Goal: Task Accomplishment & Management: Use online tool/utility

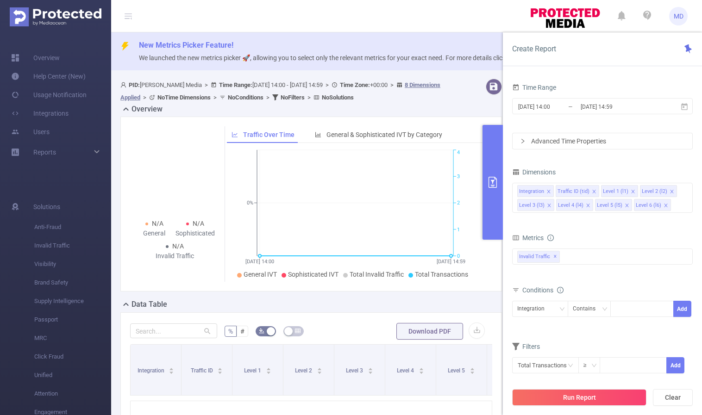
click at [498, 180] on icon "primary" at bounding box center [492, 182] width 11 height 11
click at [495, 182] on icon "primary" at bounding box center [492, 182] width 11 height 11
click at [494, 173] on button "primary" at bounding box center [493, 182] width 20 height 115
click at [492, 180] on icon "primary" at bounding box center [492, 182] width 11 height 11
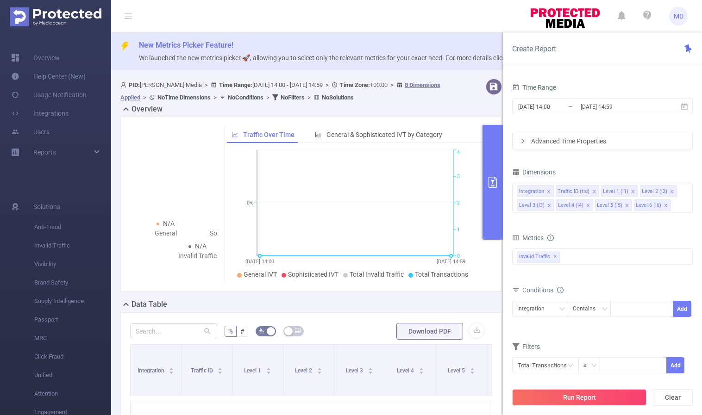
click at [492, 180] on icon "primary" at bounding box center [492, 182] width 11 height 11
click at [492, 180] on icon "primary" at bounding box center [493, 182] width 8 height 11
click at [98, 149] on div "Reports" at bounding box center [55, 152] width 111 height 19
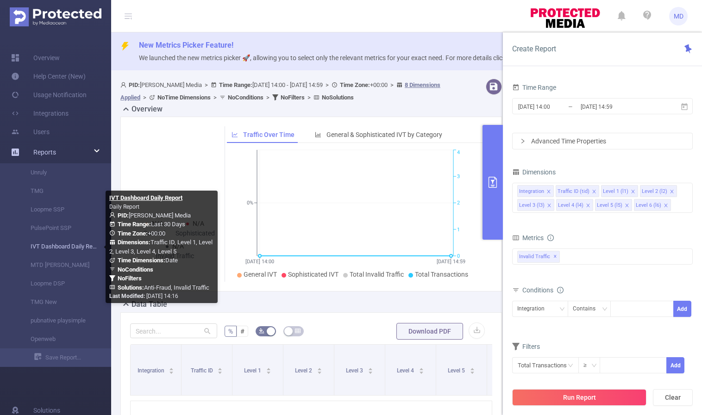
click at [62, 245] on link "IVT Dashboard Daily Report" at bounding box center [60, 247] width 82 height 19
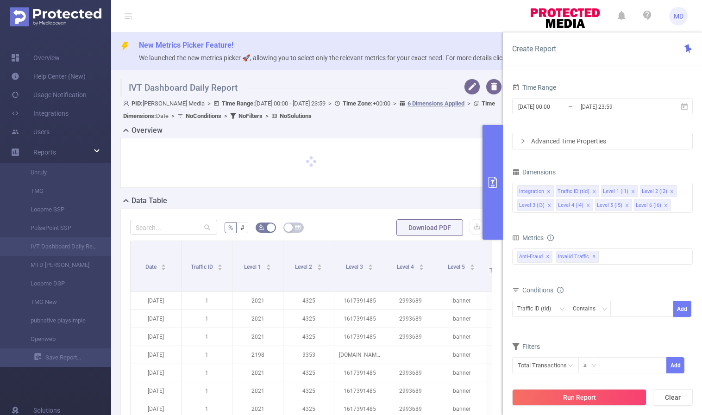
type input "[DATE] 00:00"
type input "[DATE] 23:59"
click at [594, 104] on input "[DATE] 23:59" at bounding box center [617, 107] width 75 height 13
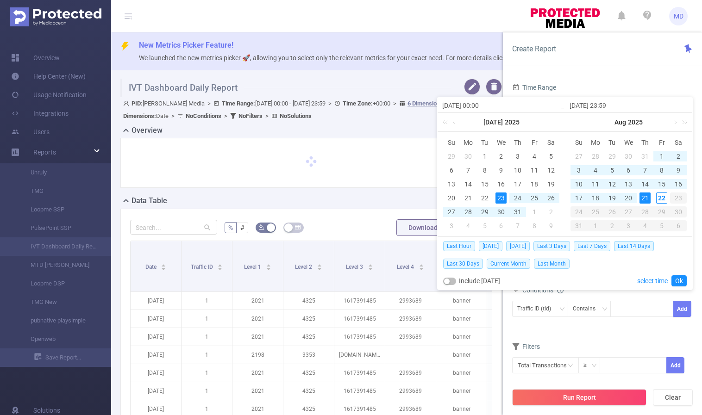
click at [643, 197] on div "21" at bounding box center [645, 198] width 11 height 11
type input "[DATE] 00:00"
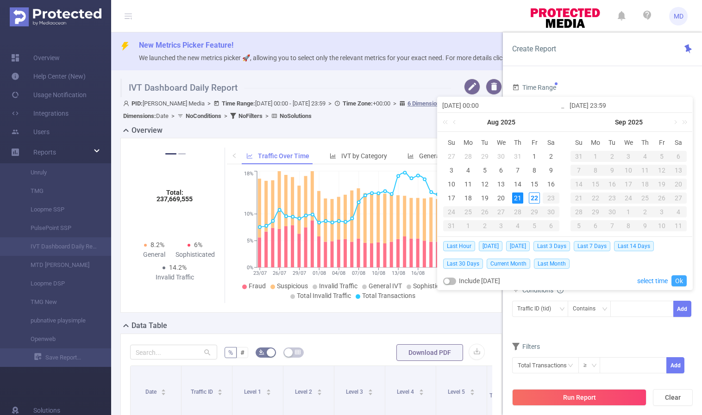
click at [679, 279] on link "Ok" at bounding box center [679, 281] width 15 height 11
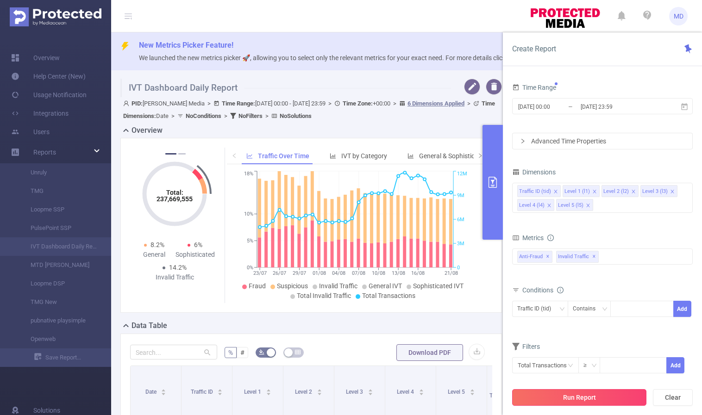
click at [549, 396] on button "Run Report" at bounding box center [579, 398] width 134 height 17
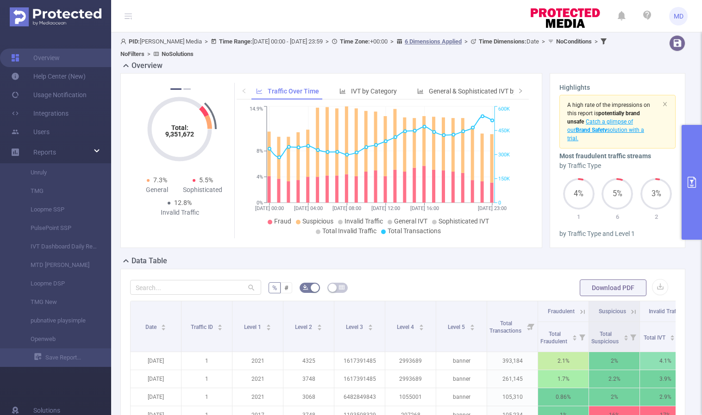
scroll to position [35, 0]
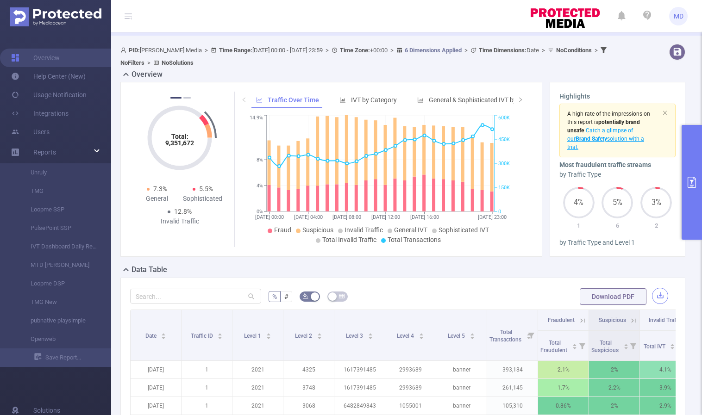
click at [652, 295] on button "button" at bounding box center [660, 296] width 16 height 16
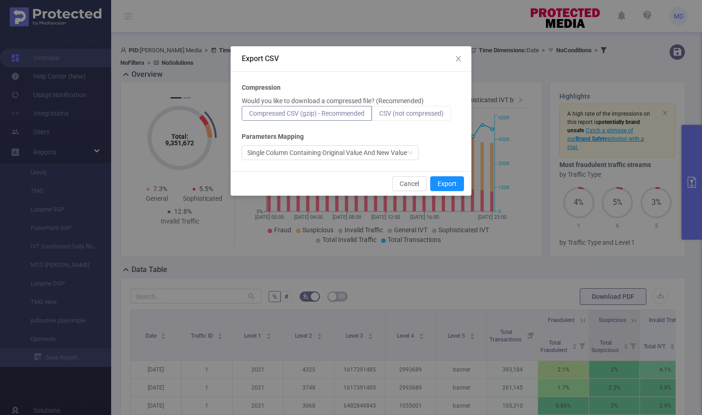
click at [411, 115] on span "CSV (not compressed)" at bounding box center [411, 113] width 64 height 7
click at [379, 116] on input "CSV (not compressed)" at bounding box center [379, 116] width 0 height 0
click at [447, 182] on button "Export" at bounding box center [447, 183] width 34 height 15
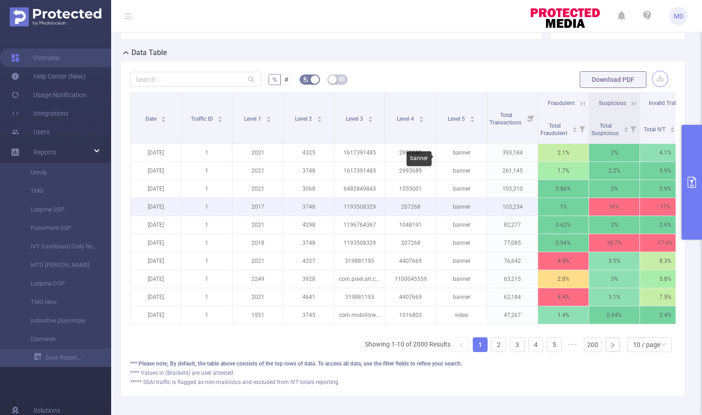
scroll to position [251, 0]
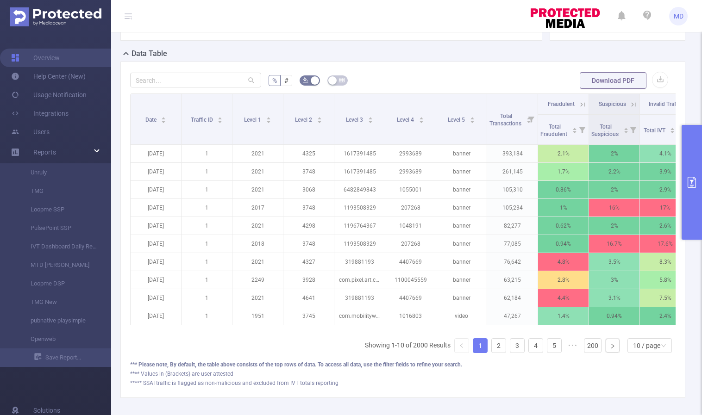
click at [688, 192] on button "primary" at bounding box center [692, 182] width 20 height 115
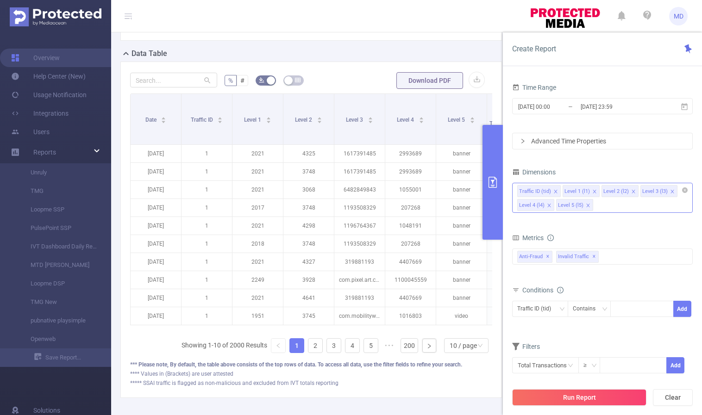
click at [586, 205] on icon "icon: close" at bounding box center [588, 205] width 5 height 5
click at [632, 190] on icon "icon: close" at bounding box center [633, 191] width 3 height 3
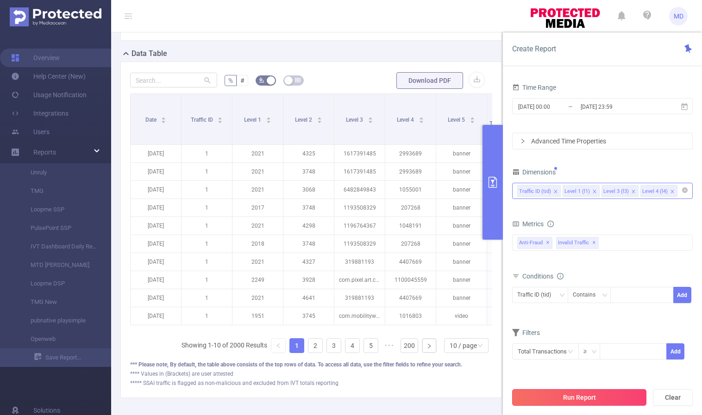
click at [570, 401] on button "Run Report" at bounding box center [579, 398] width 134 height 17
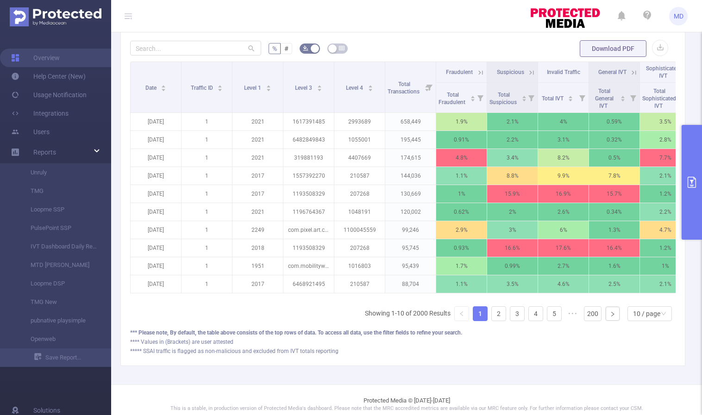
scroll to position [298, 0]
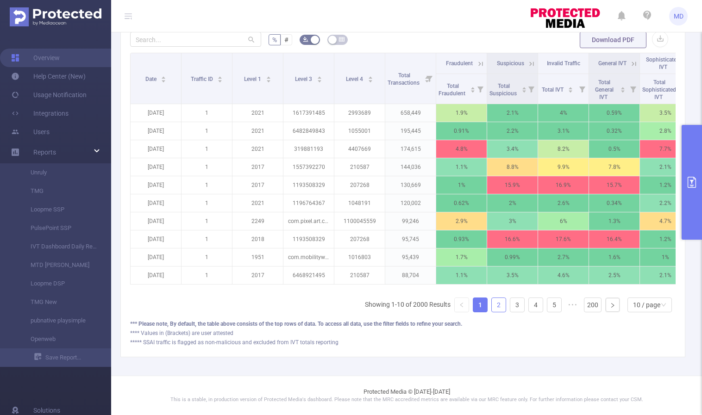
click at [494, 305] on link "2" at bounding box center [499, 305] width 14 height 14
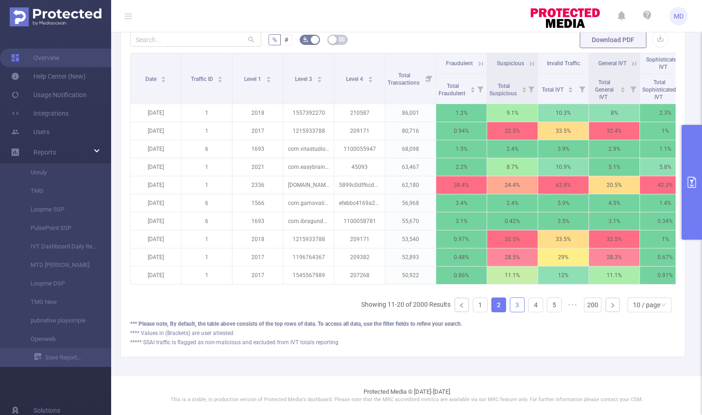
click at [510, 307] on link "3" at bounding box center [517, 305] width 14 height 14
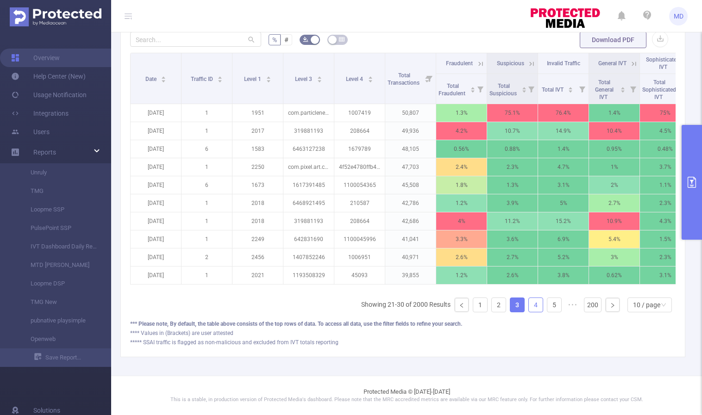
click at [529, 306] on link "4" at bounding box center [536, 305] width 14 height 14
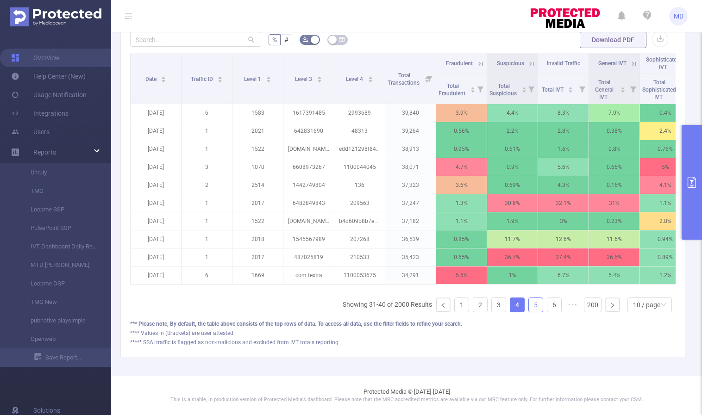
click at [530, 308] on link "5" at bounding box center [536, 305] width 14 height 14
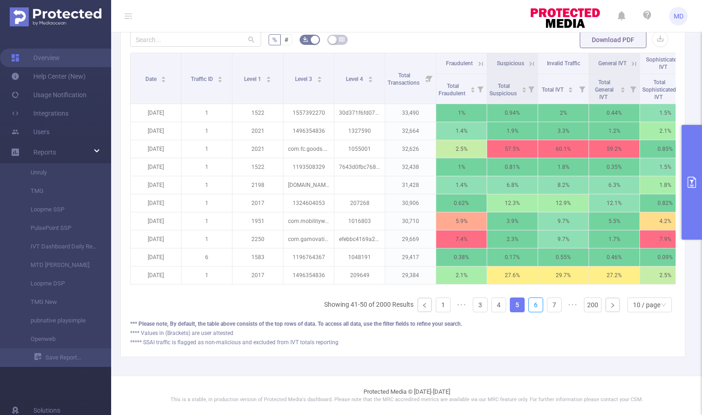
click at [530, 308] on link "6" at bounding box center [536, 305] width 14 height 14
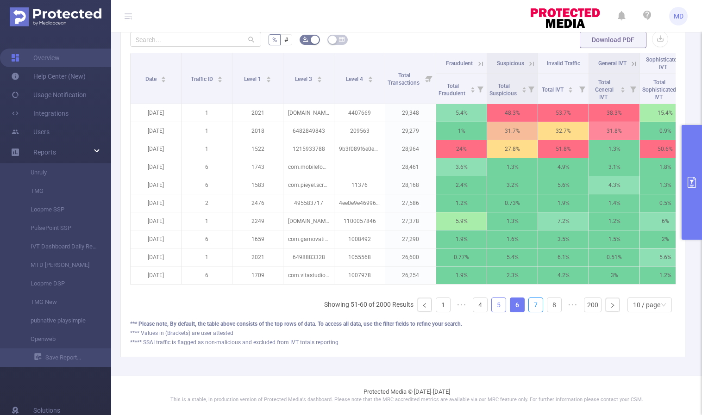
click at [530, 308] on link "7" at bounding box center [536, 305] width 14 height 14
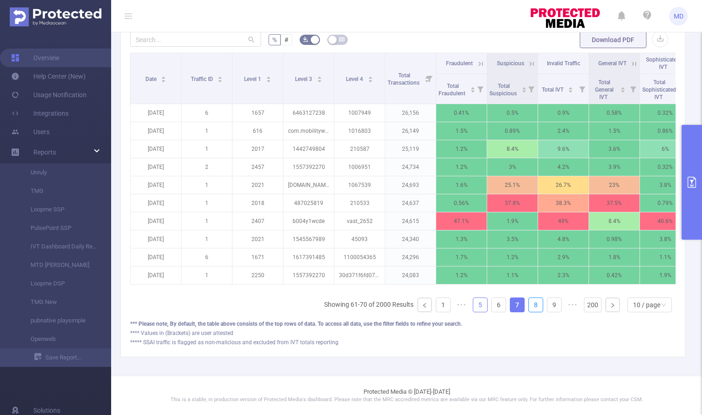
click at [530, 308] on link "8" at bounding box center [536, 305] width 14 height 14
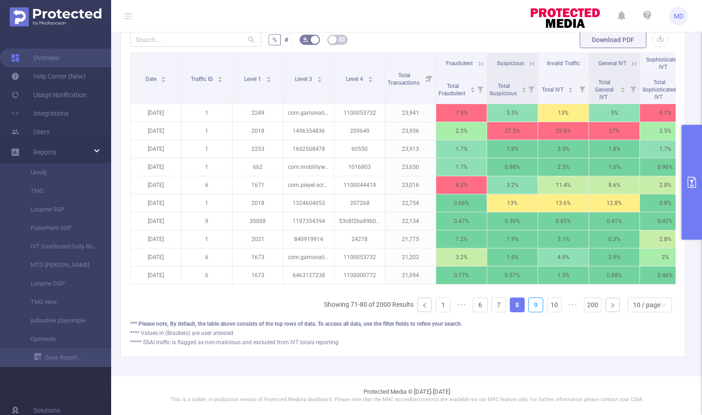
click at [530, 308] on link "9" at bounding box center [536, 305] width 14 height 14
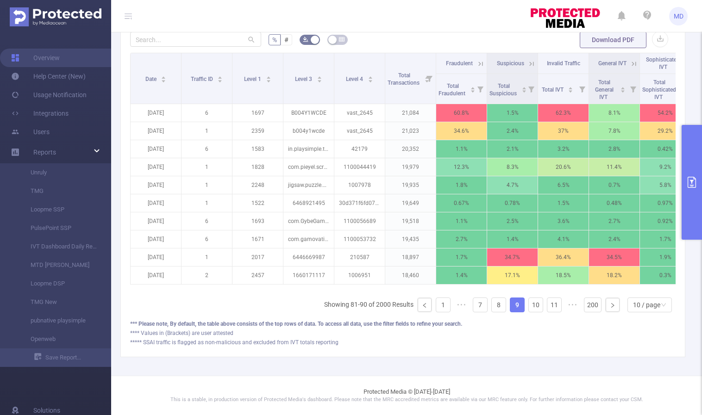
click at [475, 59] on icon at bounding box center [479, 63] width 11 height 9
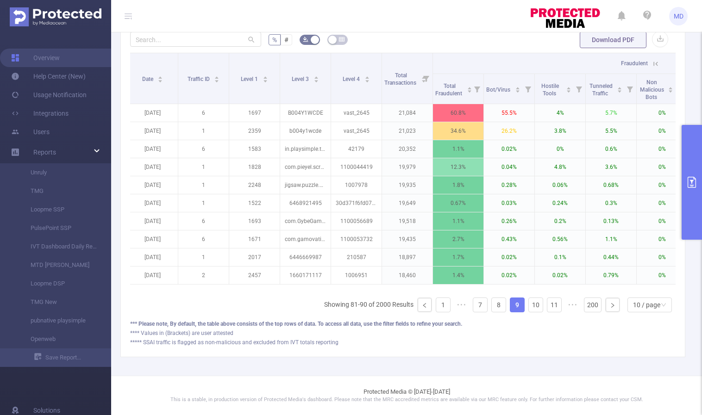
scroll to position [0, 0]
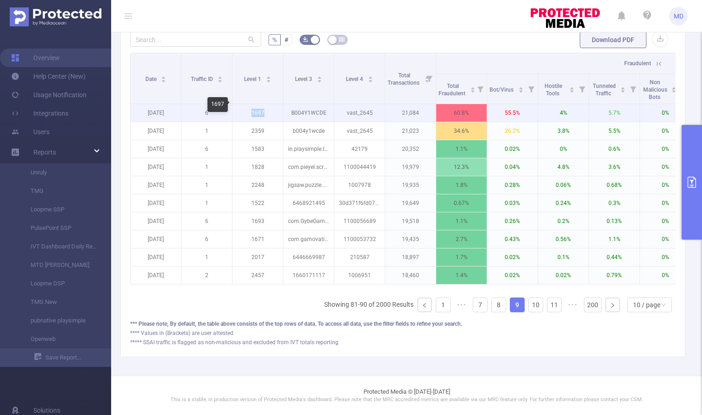
drag, startPoint x: 252, startPoint y: 107, endPoint x: 264, endPoint y: 107, distance: 13.0
click at [264, 107] on p "1697" at bounding box center [258, 113] width 50 height 18
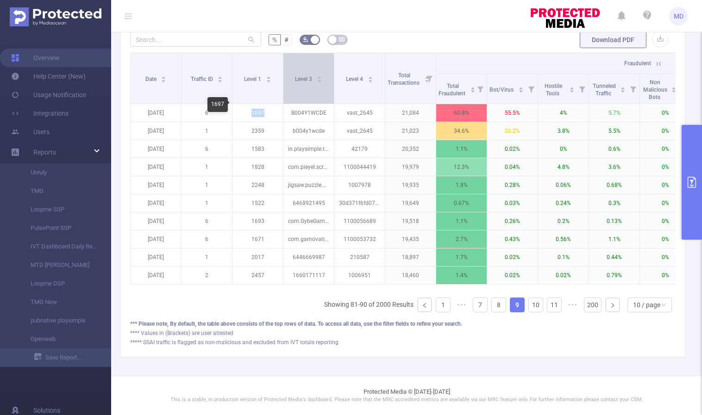
copy p "1697"
click at [530, 304] on link "10" at bounding box center [536, 305] width 14 height 14
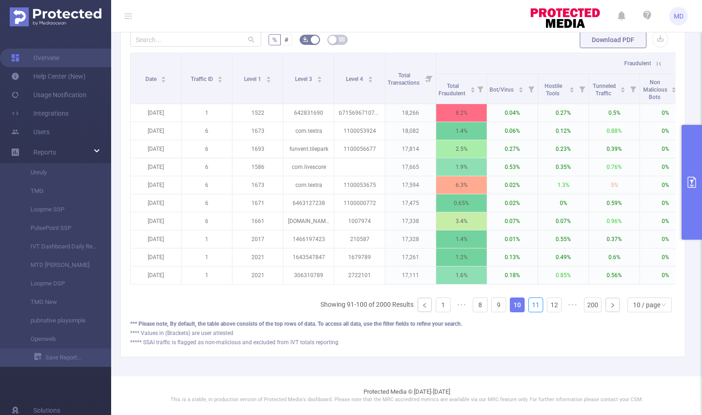
click at [530, 304] on link "11" at bounding box center [536, 305] width 14 height 14
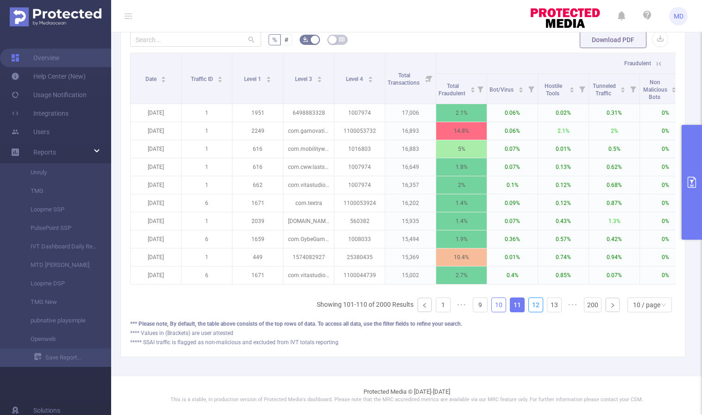
click at [530, 304] on link "12" at bounding box center [536, 305] width 14 height 14
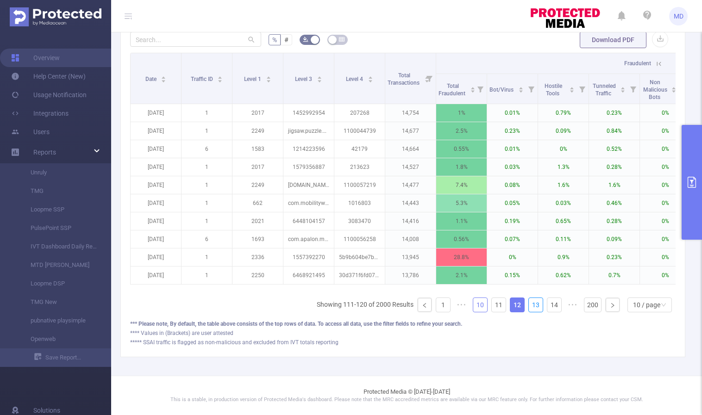
click at [530, 304] on link "13" at bounding box center [536, 305] width 14 height 14
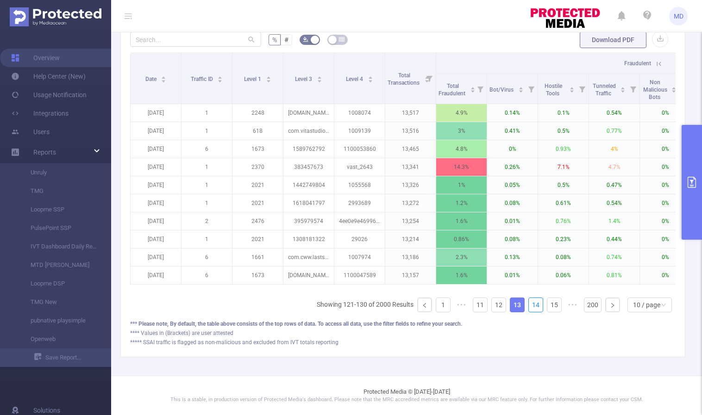
click at [530, 304] on link "14" at bounding box center [536, 305] width 14 height 14
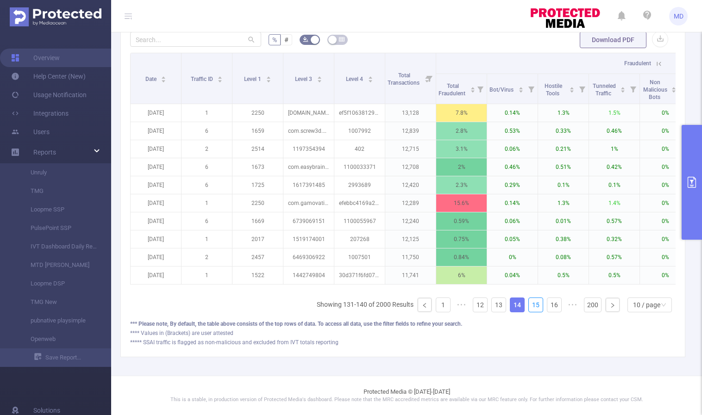
click at [530, 304] on link "15" at bounding box center [536, 305] width 14 height 14
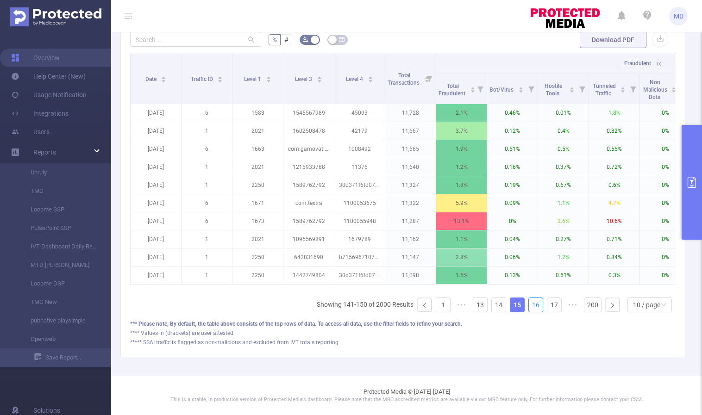
click at [530, 304] on link "16" at bounding box center [536, 305] width 14 height 14
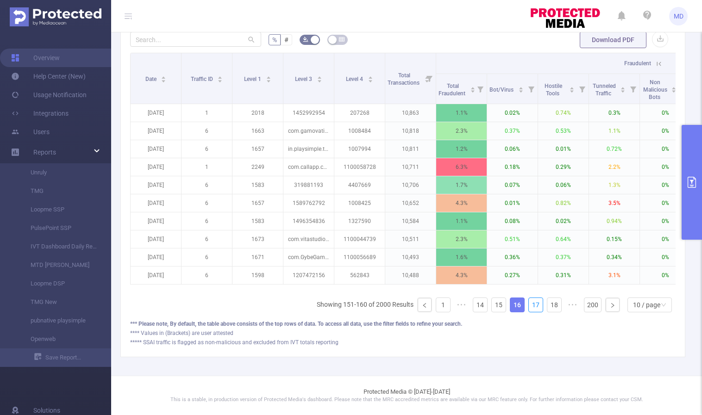
click at [530, 304] on link "17" at bounding box center [536, 305] width 14 height 14
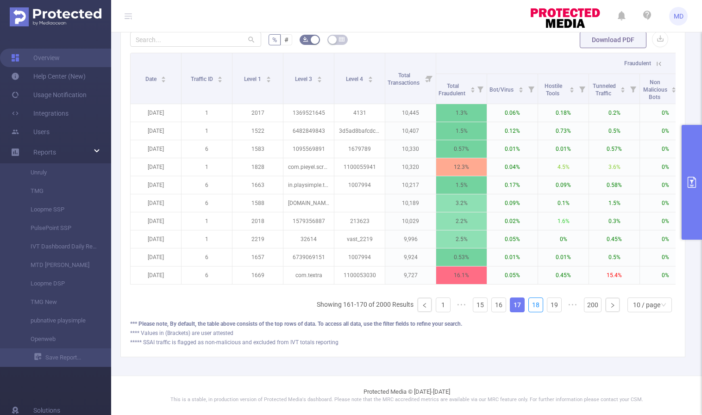
click at [530, 304] on link "18" at bounding box center [536, 305] width 14 height 14
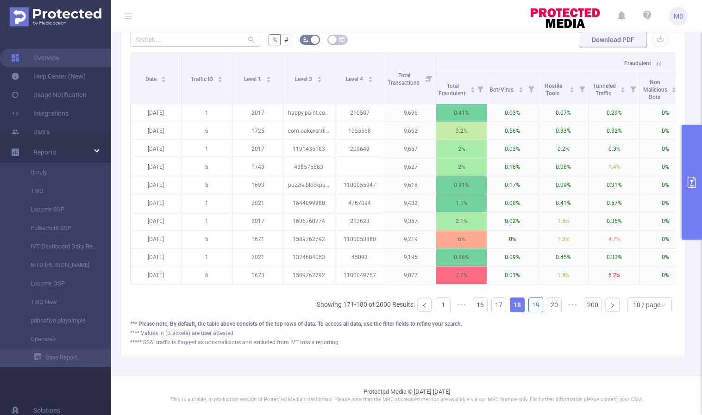
click at [530, 304] on link "19" at bounding box center [536, 305] width 14 height 14
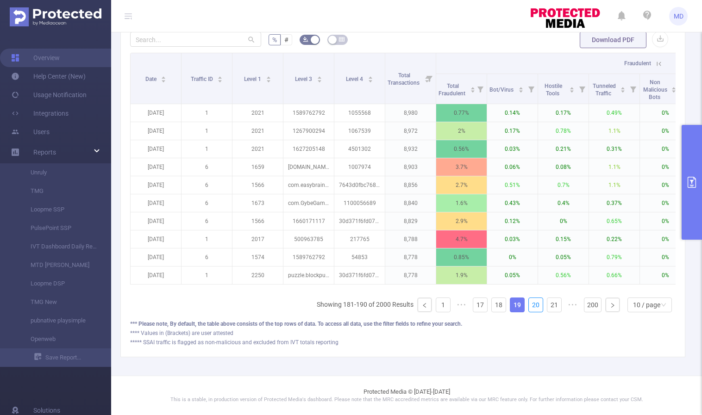
click at [530, 304] on link "20" at bounding box center [536, 305] width 14 height 14
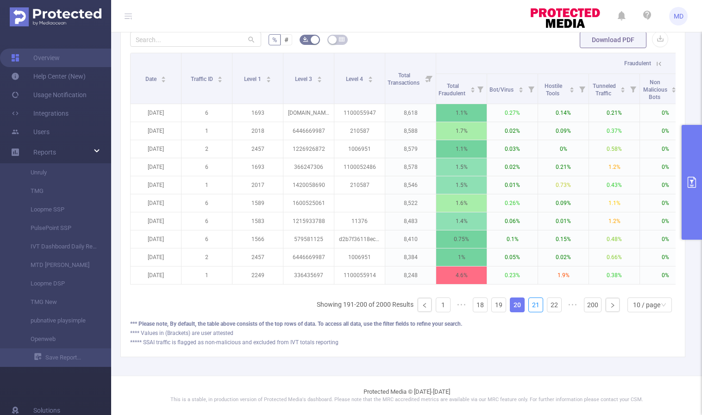
click at [530, 304] on link "21" at bounding box center [536, 305] width 14 height 14
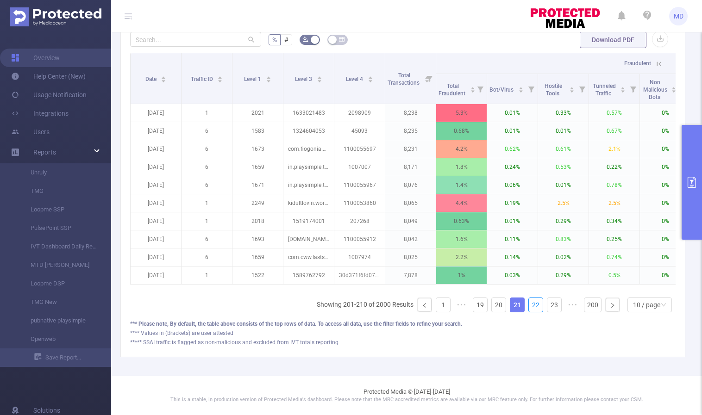
click at [530, 304] on link "22" at bounding box center [536, 305] width 14 height 14
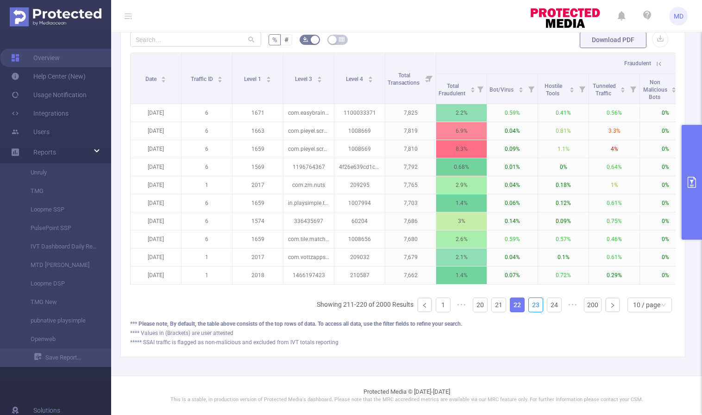
click at [530, 304] on link "23" at bounding box center [536, 305] width 14 height 14
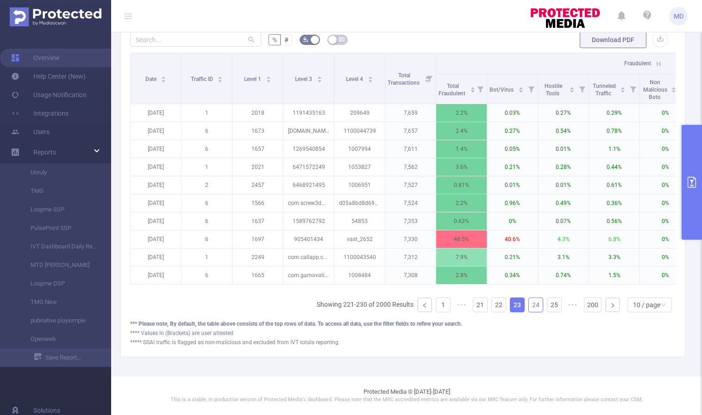
click at [530, 305] on link "24" at bounding box center [536, 305] width 14 height 14
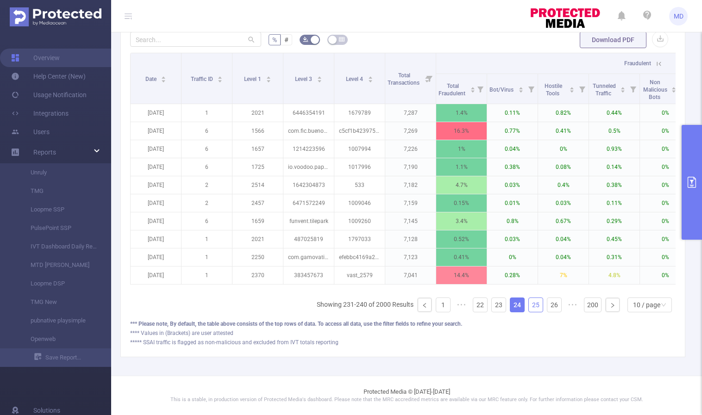
click at [529, 309] on link "25" at bounding box center [536, 305] width 14 height 14
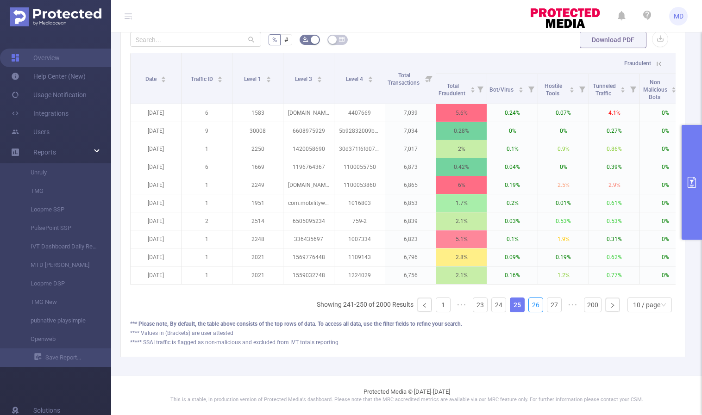
click at [529, 309] on link "26" at bounding box center [536, 305] width 14 height 14
